Goal: Transaction & Acquisition: Purchase product/service

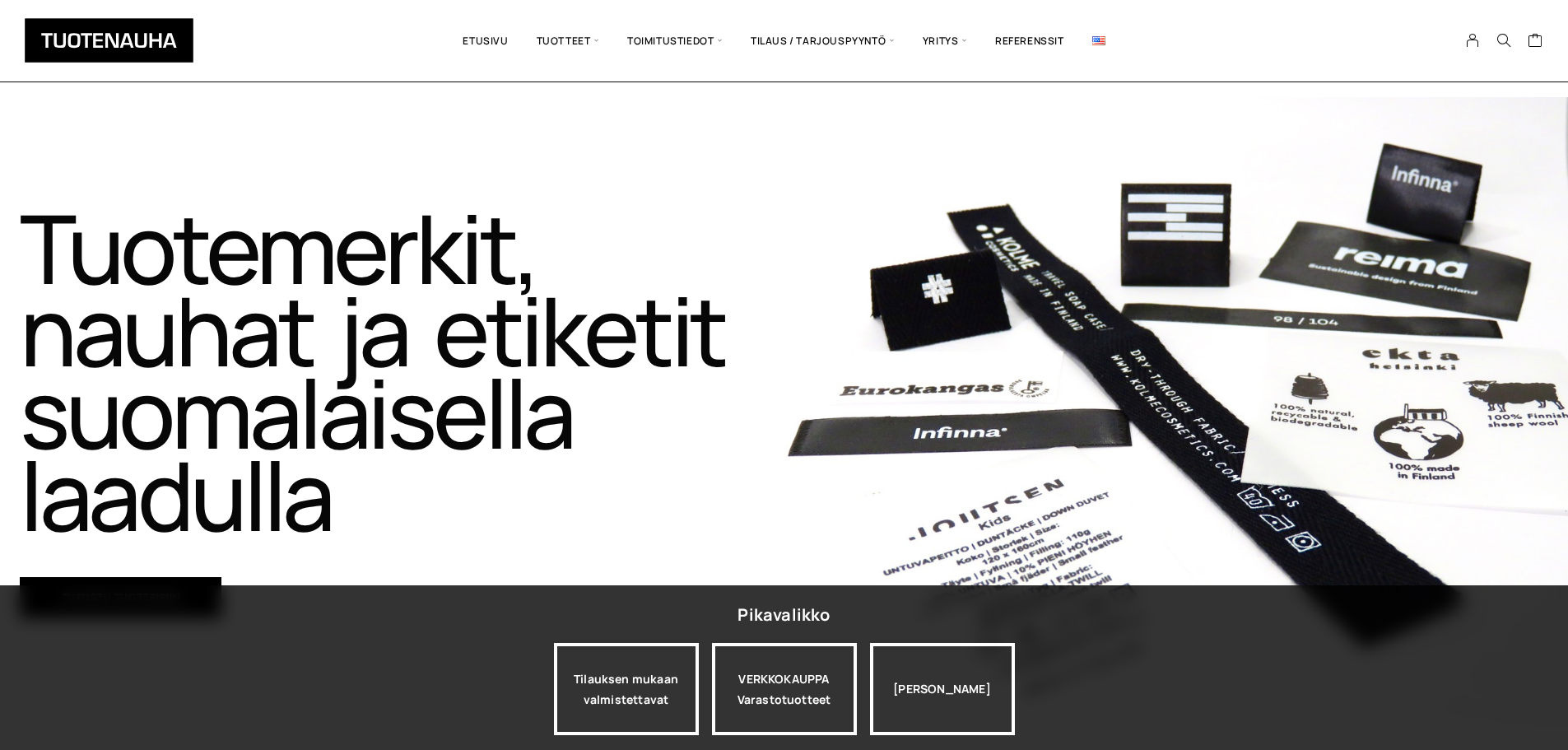
scroll to position [82, 0]
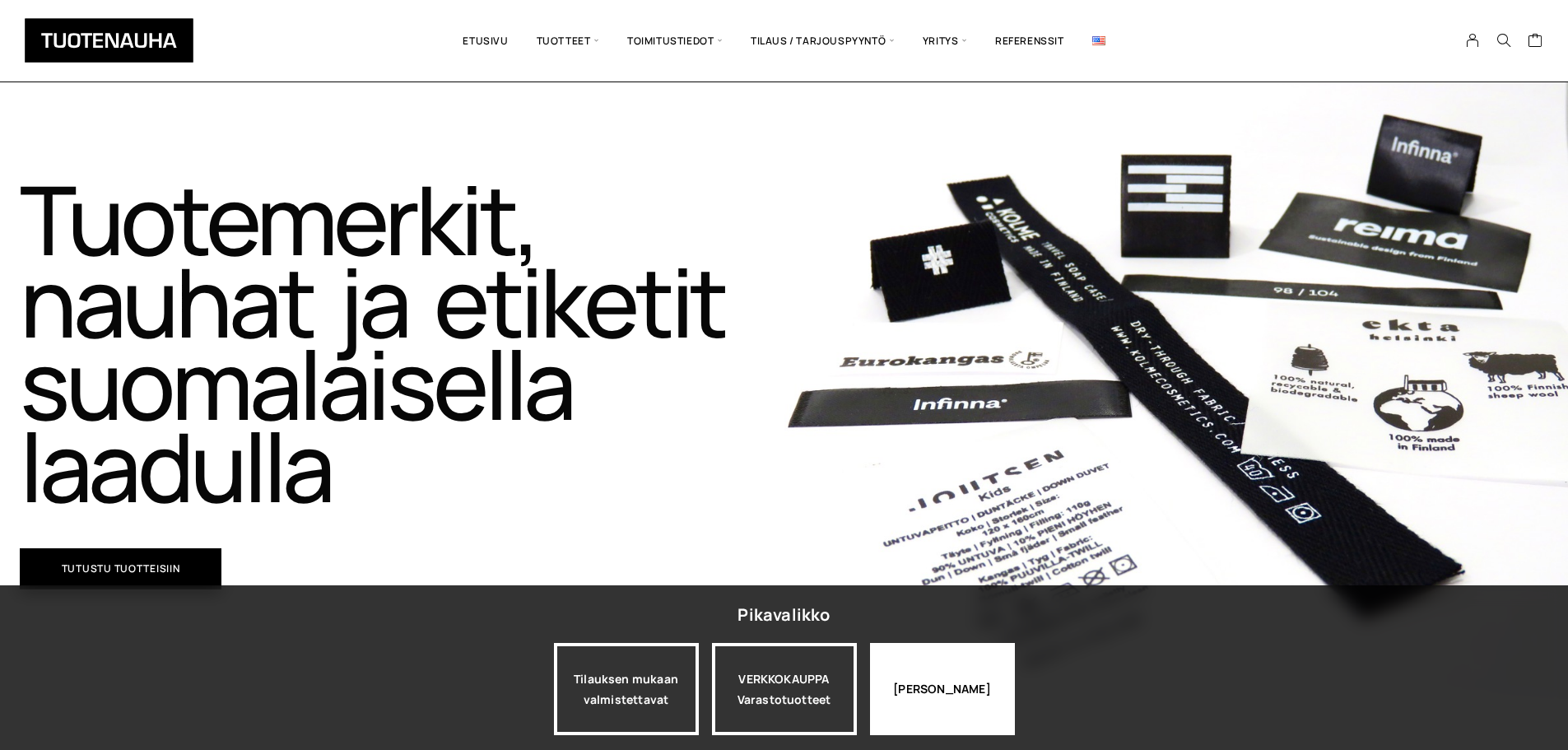
click at [958, 669] on div "Jatka katselua" at bounding box center [943, 689] width 144 height 93
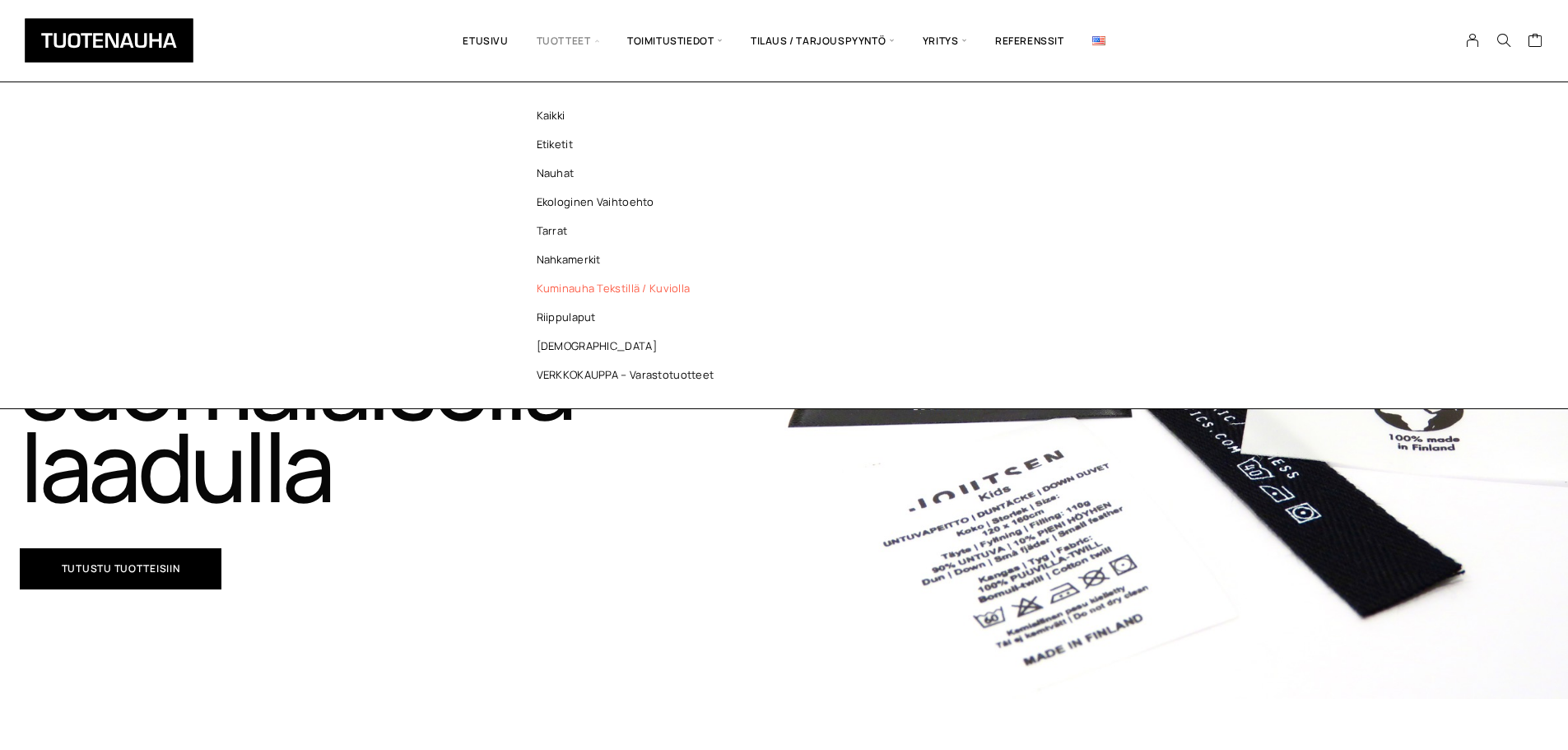
click at [677, 289] on link "Kuminauha tekstillä / kuviolla" at bounding box center [629, 288] width 239 height 29
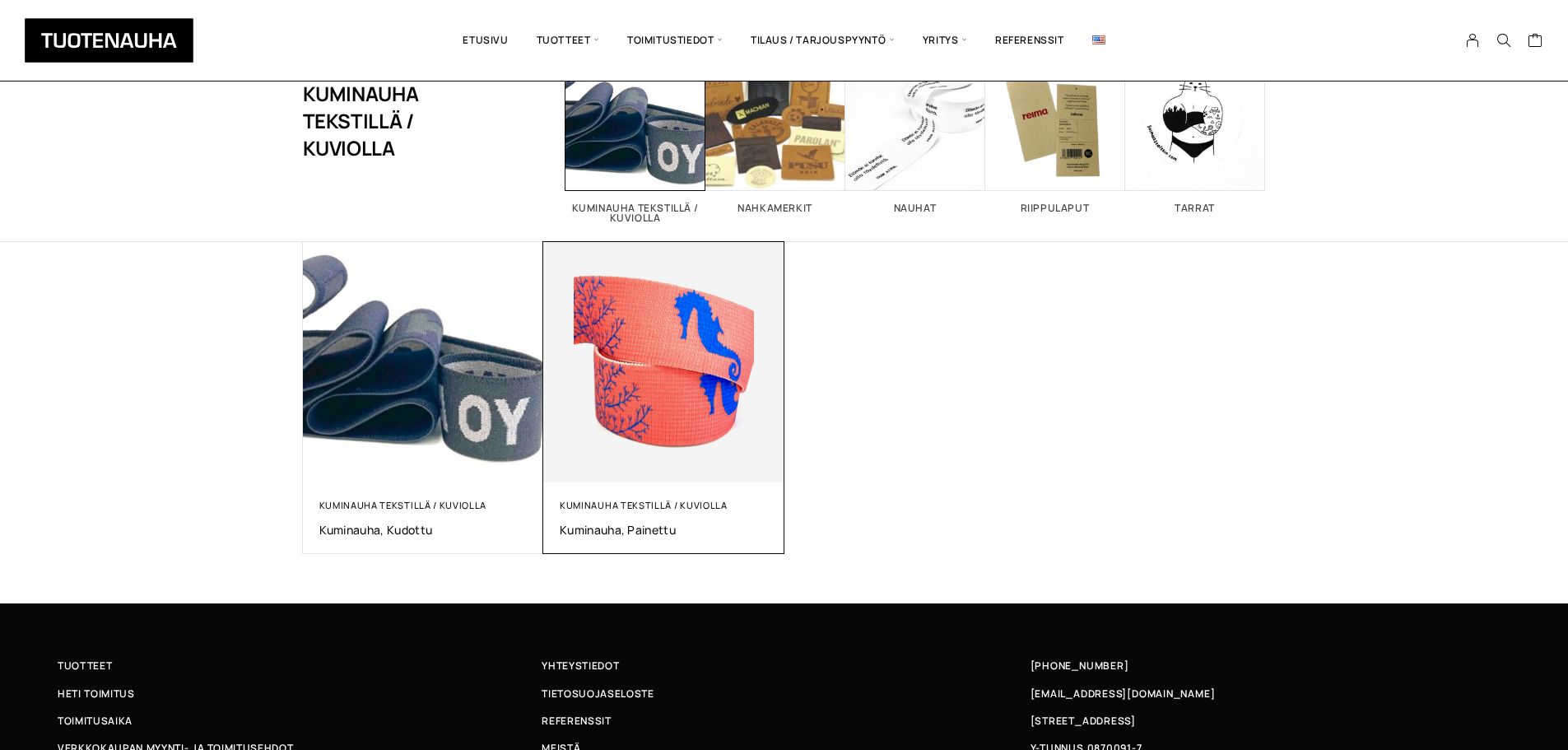
scroll to position [82, 0]
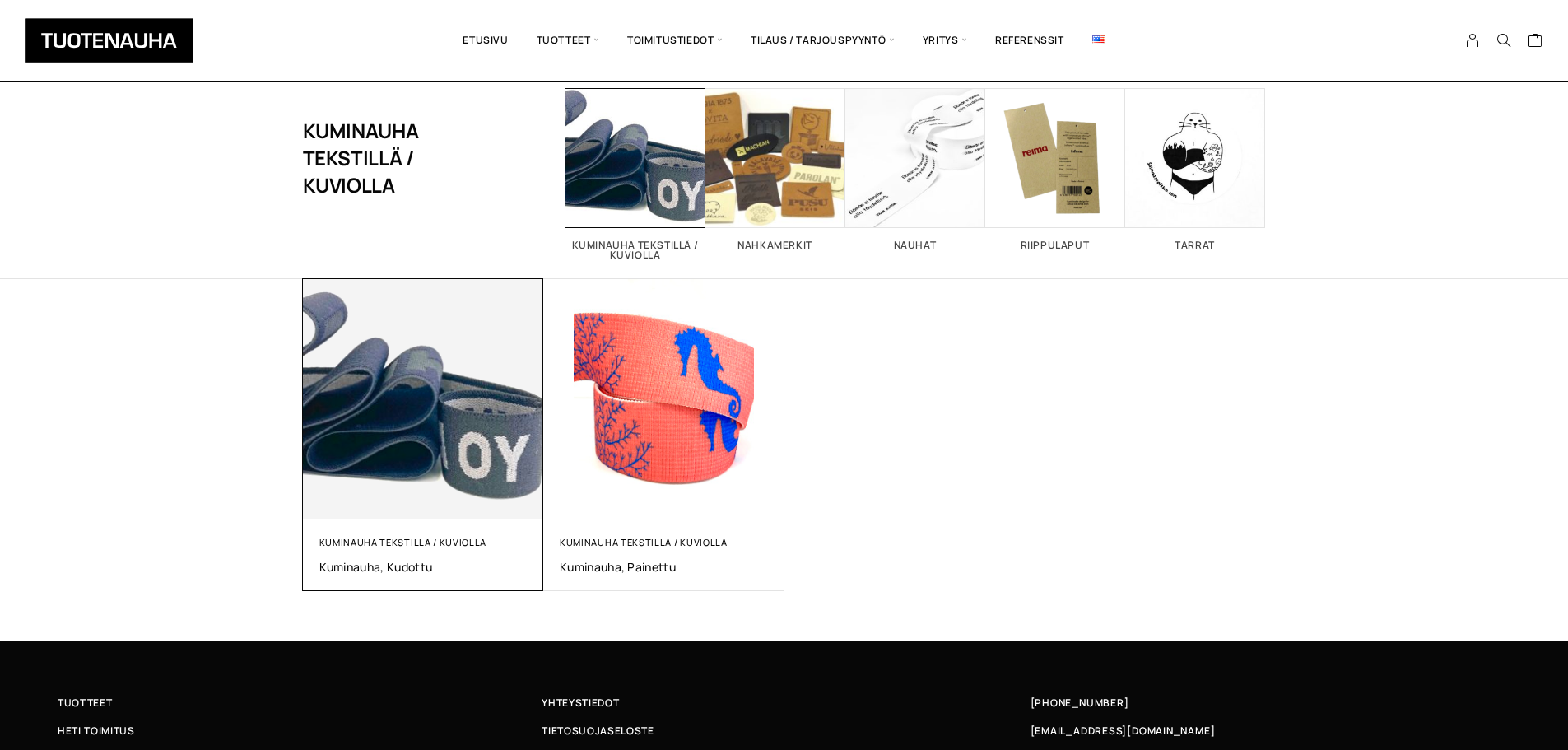
click at [487, 447] on img at bounding box center [424, 400] width 241 height 241
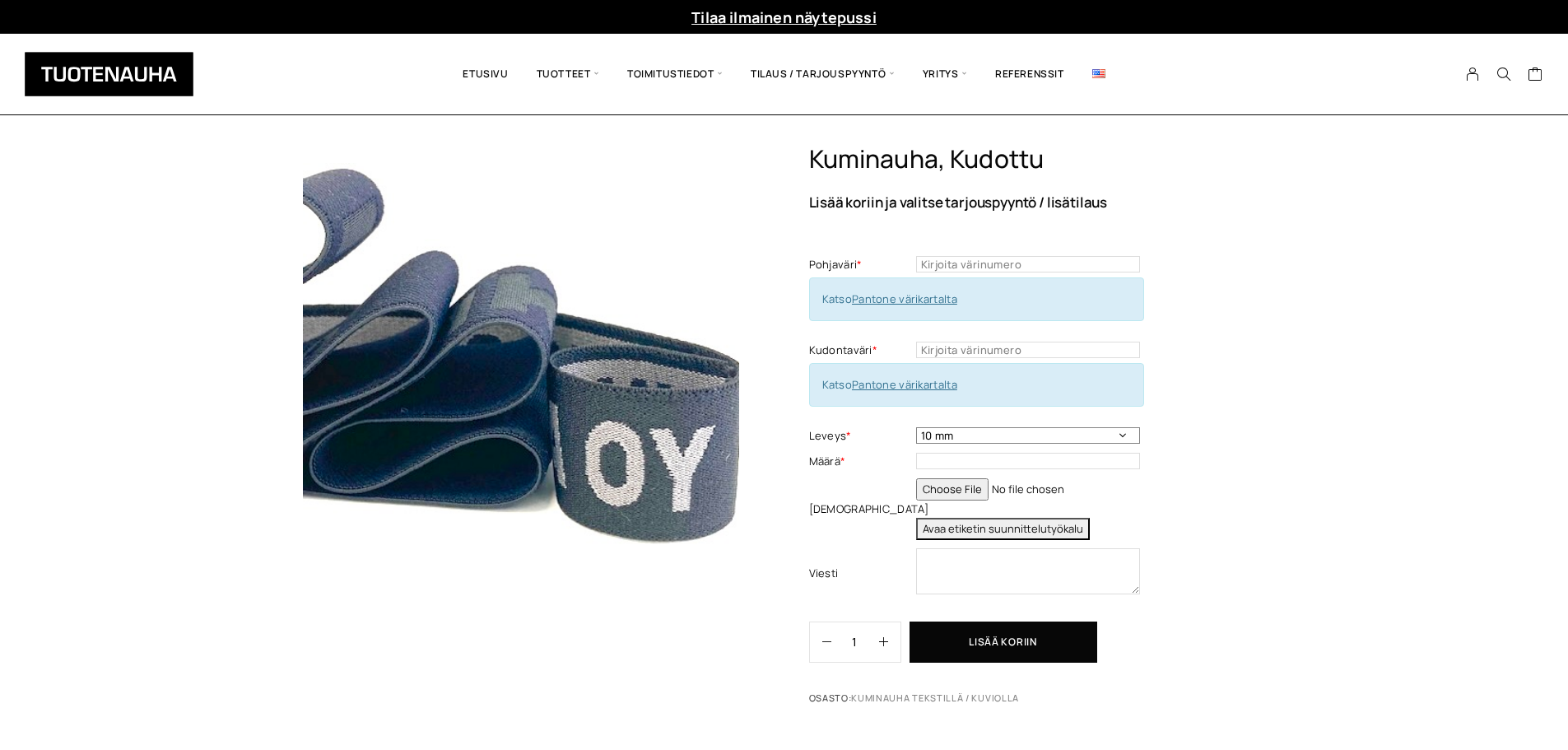
click at [959, 432] on select "10 mm 15 mm 20 mm muu haluttu leveys kirjattuna viestikenttään" at bounding box center [1028, 435] width 224 height 17
click at [916, 427] on select "10 mm 15 mm 20 mm muu haluttu leveys kirjattuna viestikenttään" at bounding box center [1028, 435] width 224 height 17
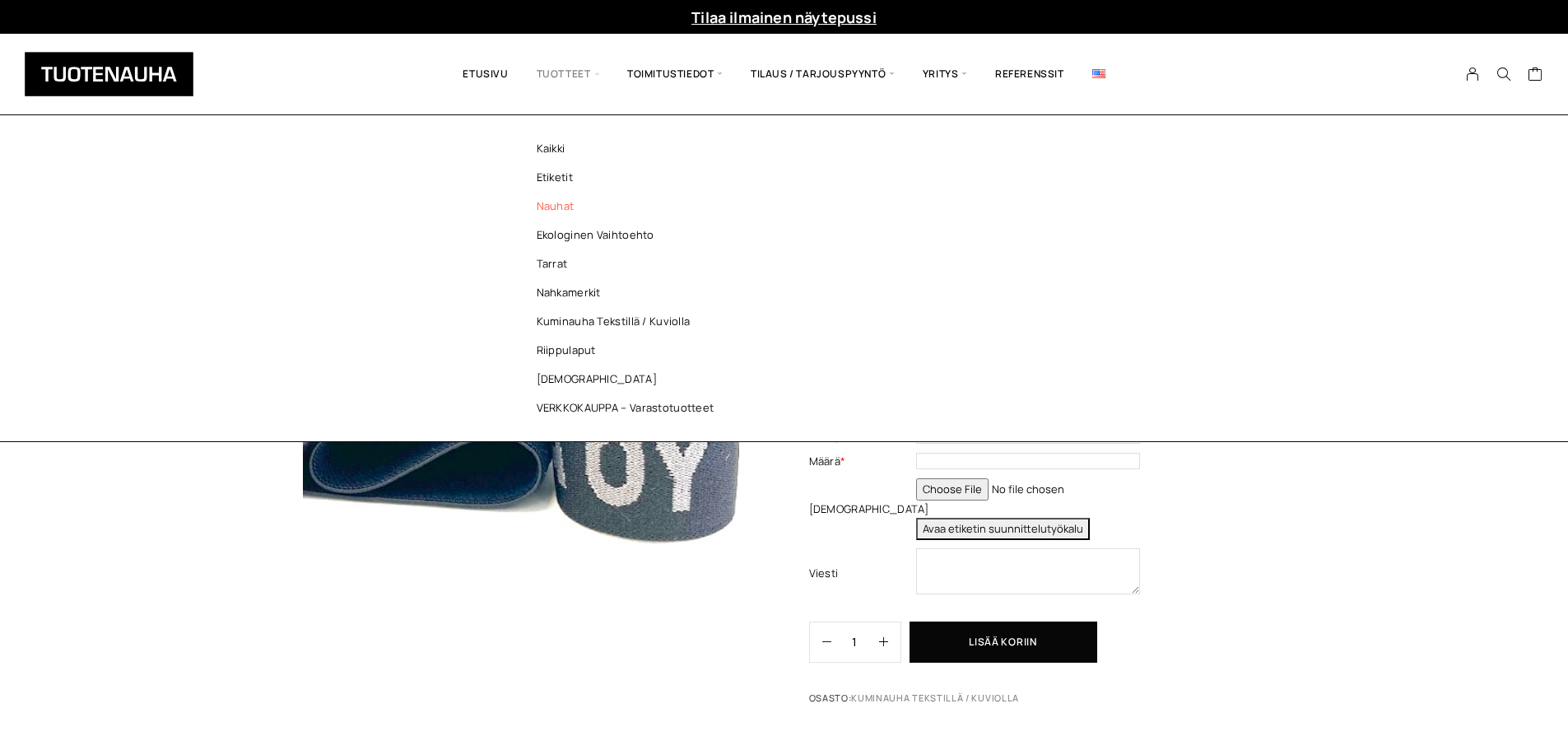
click at [567, 214] on link "Nauhat" at bounding box center [629, 206] width 239 height 29
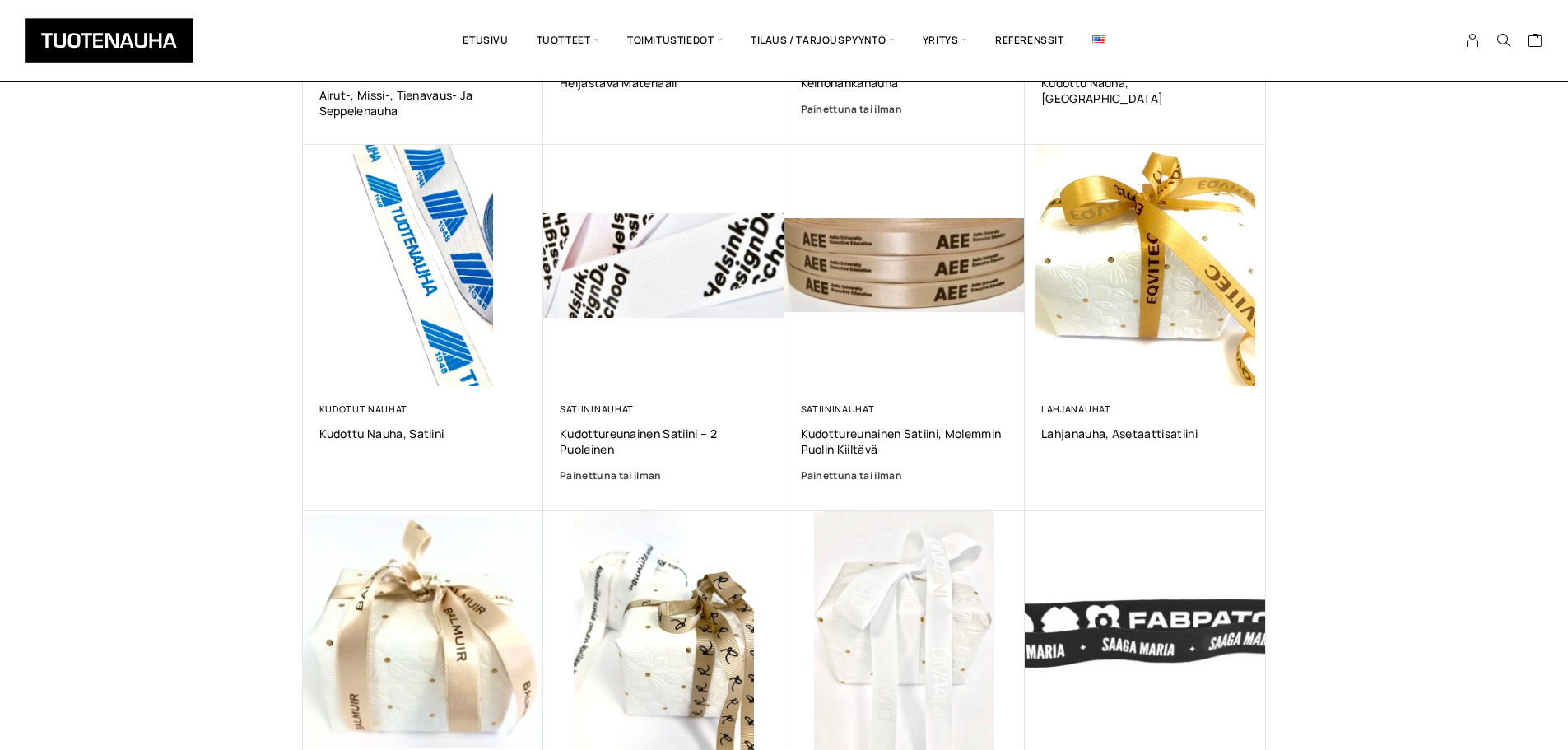
scroll to position [823, 0]
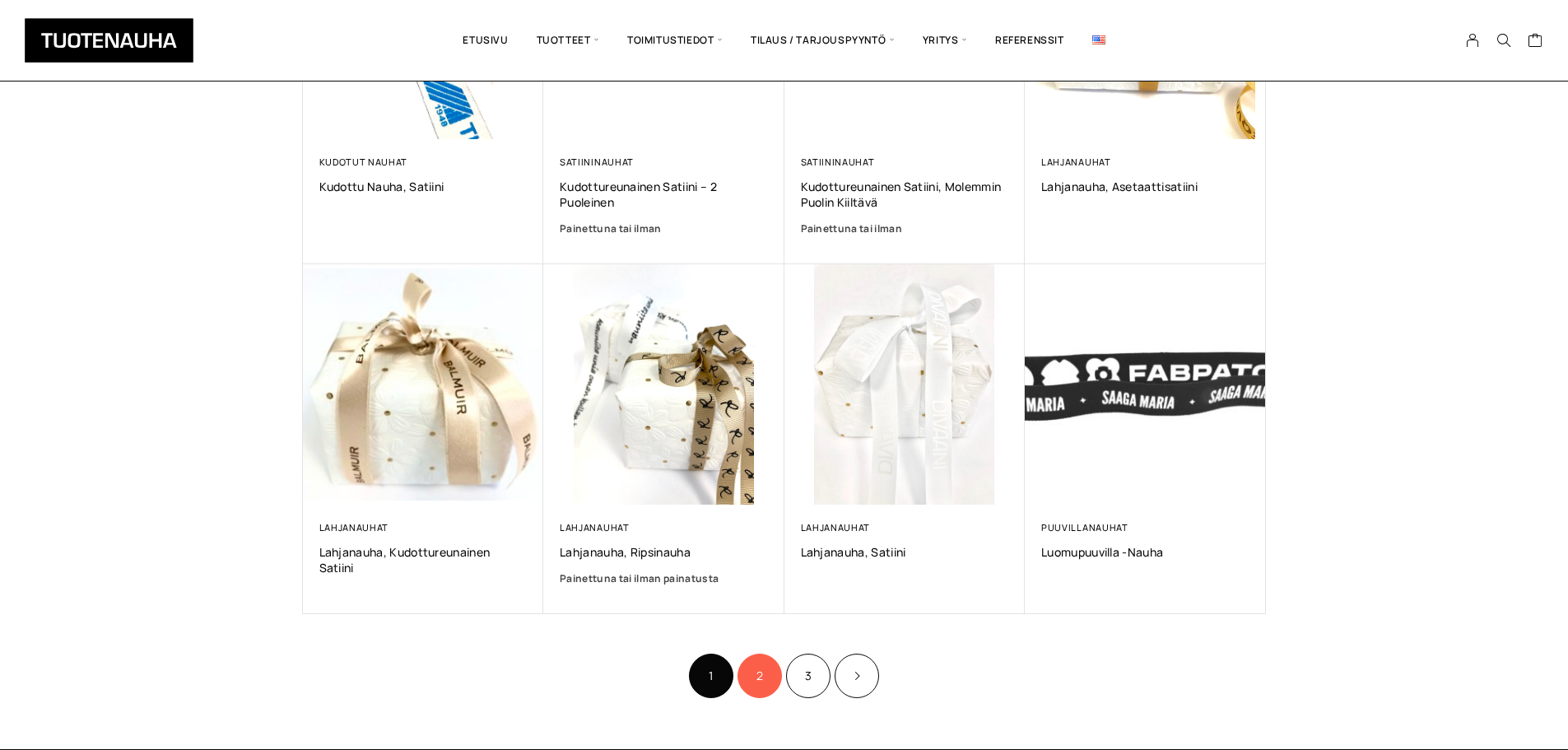
click at [761, 678] on link "2" at bounding box center [759, 676] width 44 height 44
